Goal: Use online tool/utility: Utilize a website feature to perform a specific function

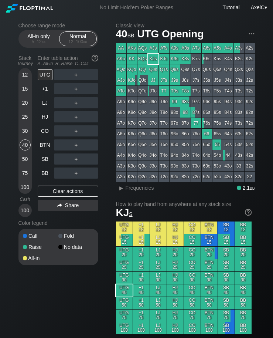
click at [50, 105] on div "LJ" at bounding box center [45, 102] width 15 height 11
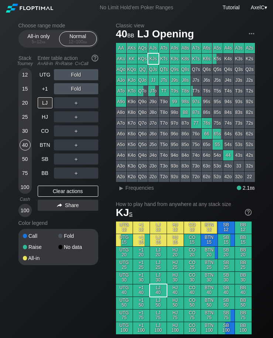
click at [40, 164] on div "SB" at bounding box center [45, 158] width 15 height 11
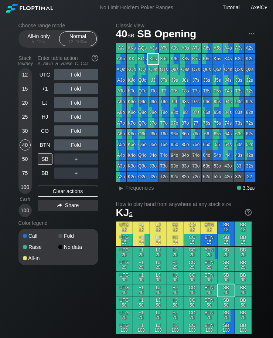
click at [19, 132] on div "12 15 20 25 30 40 50 75 100" at bounding box center [24, 131] width 13 height 126
click at [22, 133] on div "30" at bounding box center [25, 130] width 11 height 11
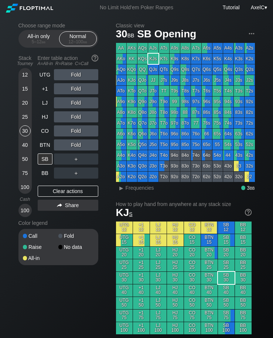
click at [42, 132] on div "CO" at bounding box center [45, 130] width 15 height 11
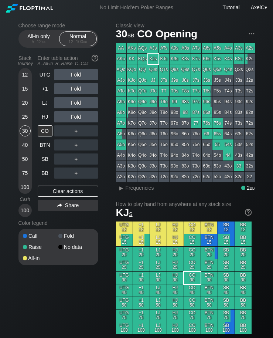
click at [42, 147] on div "BTN" at bounding box center [45, 144] width 15 height 11
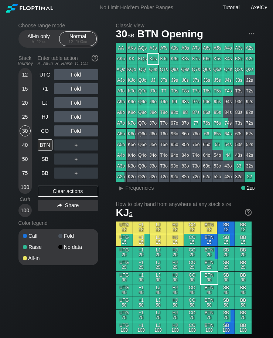
click at [42, 69] on div "Enter table action A=All-in R=Raise C=Call" at bounding box center [68, 60] width 61 height 17
click at [42, 77] on div "UTG" at bounding box center [45, 74] width 15 height 11
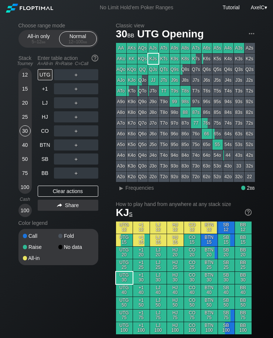
click at [40, 164] on div "SB" at bounding box center [45, 158] width 15 height 11
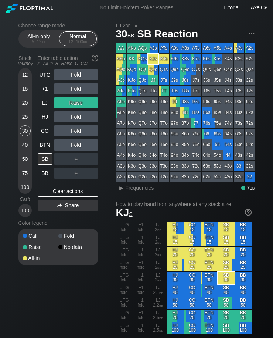
click at [67, 191] on div "Clear actions" at bounding box center [68, 190] width 61 height 11
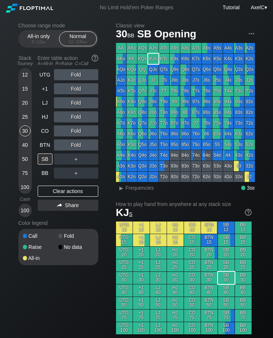
click at [21, 147] on div "40" at bounding box center [25, 144] width 11 height 11
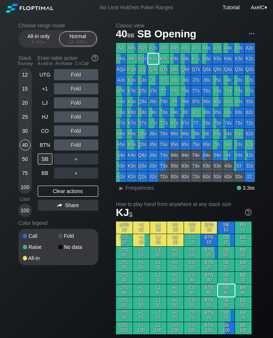
click at [45, 89] on div "+1" at bounding box center [45, 88] width 15 height 11
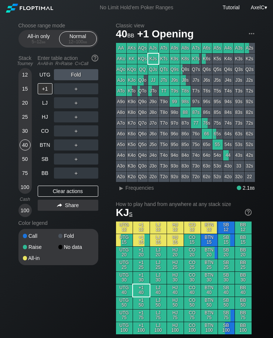
click at [21, 133] on div "30" at bounding box center [25, 130] width 11 height 11
